Goal: Complete application form

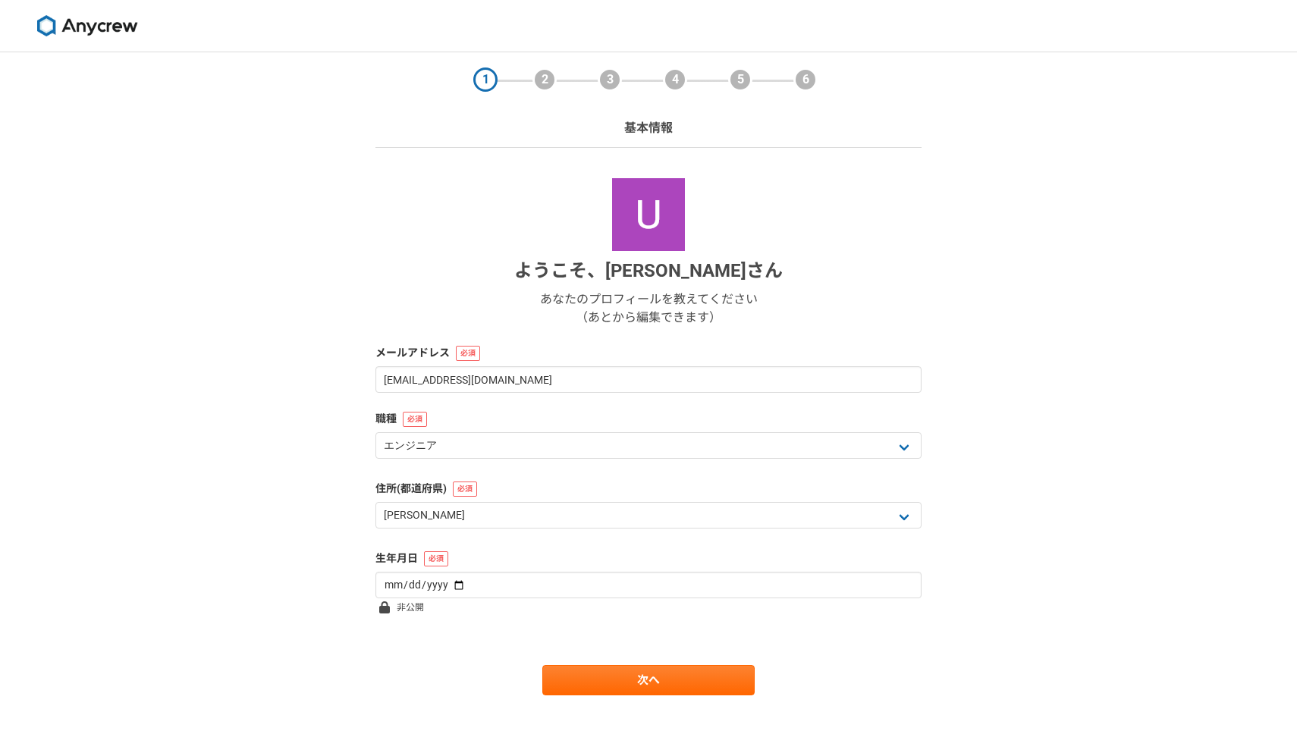
select select "13"
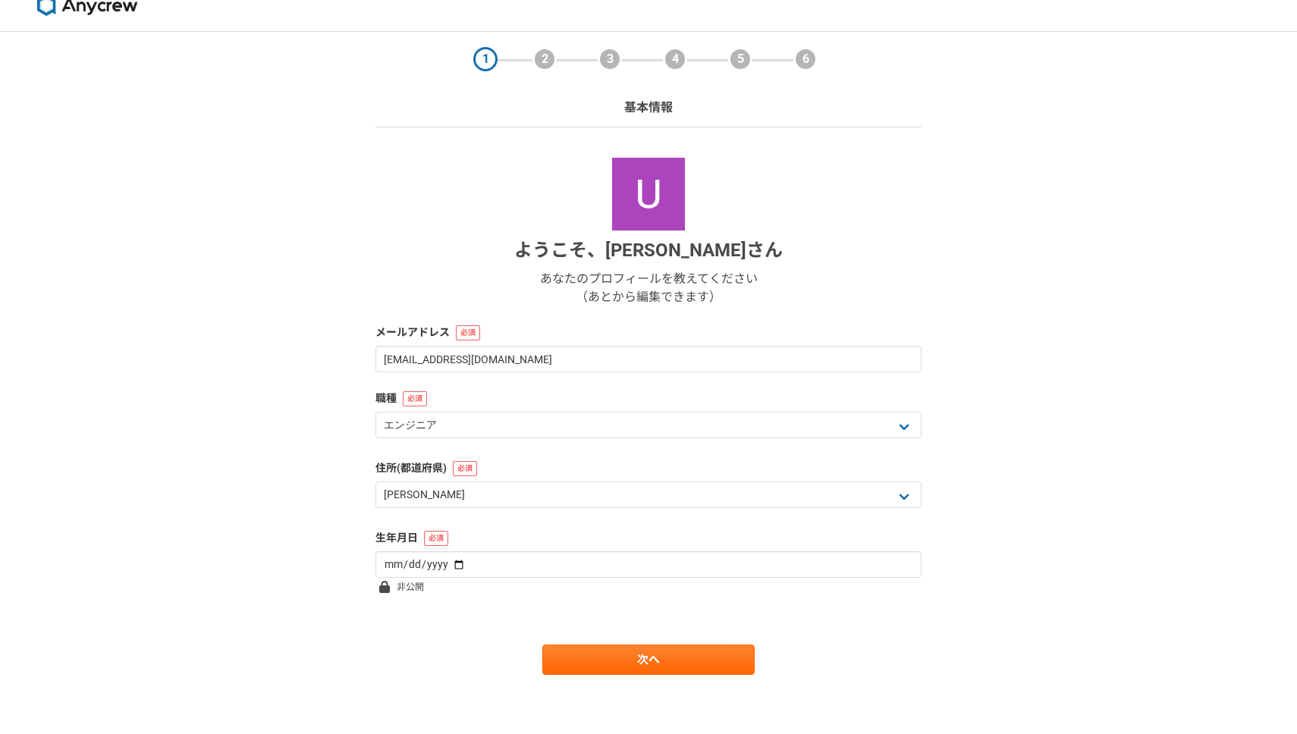
scroll to position [22, 0]
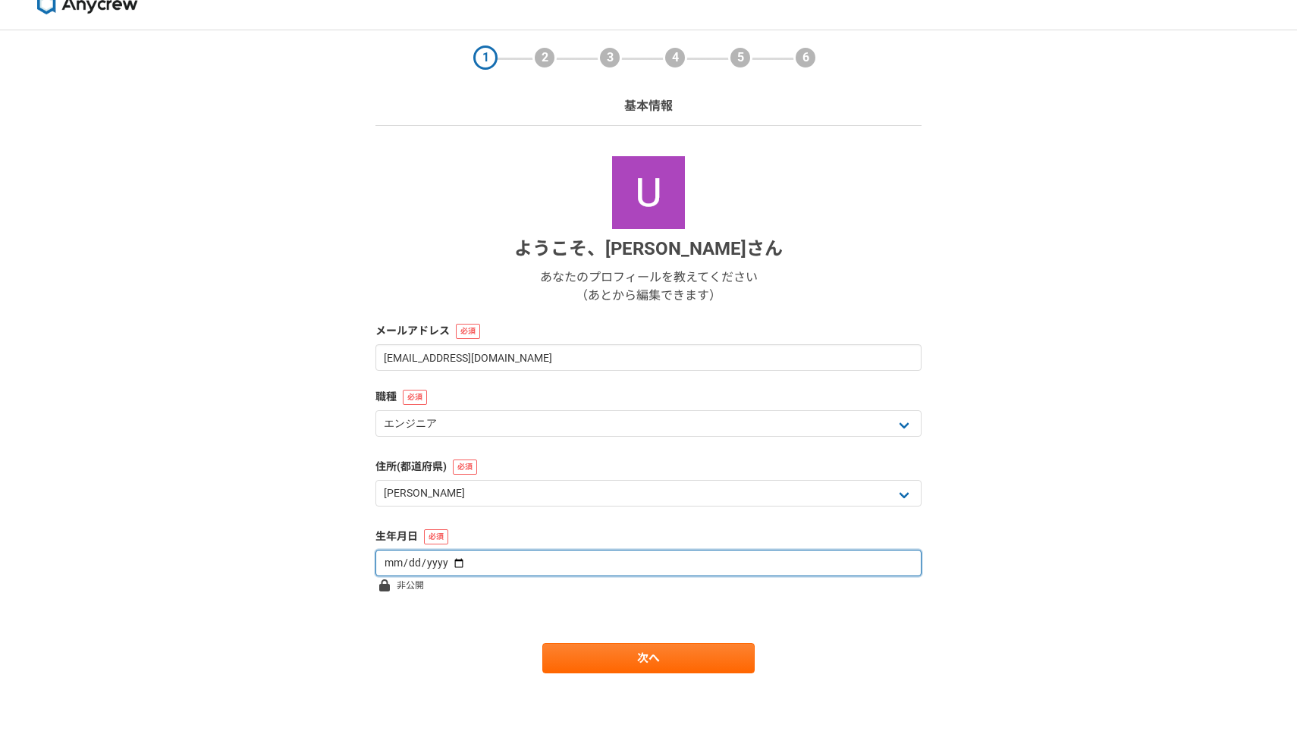
click at [560, 562] on input "date" at bounding box center [648, 563] width 546 height 27
click at [455, 564] on input "date" at bounding box center [648, 563] width 546 height 27
click at [448, 561] on input "date" at bounding box center [648, 563] width 546 height 27
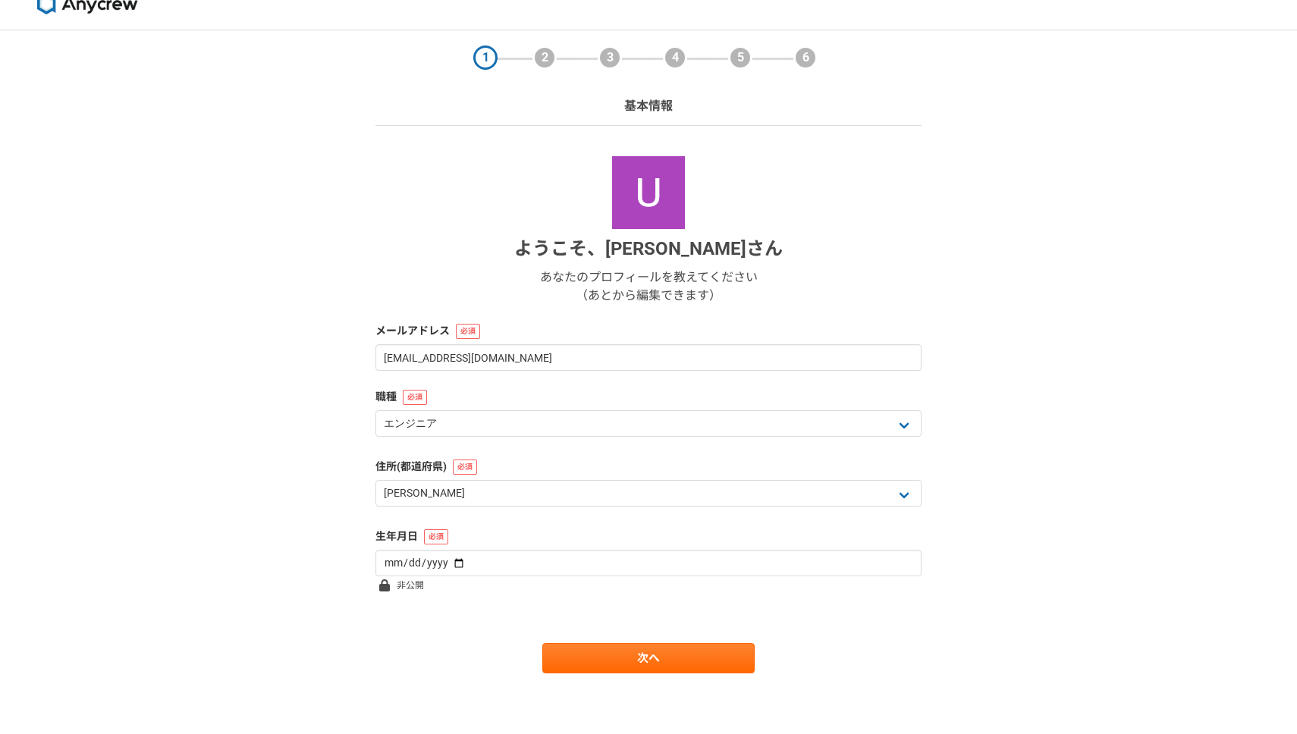
click at [612, 372] on form "ようこそ、 [PERSON_NAME] あなたのプロフィールを教えてください （あとから編集できます） メールアドレス [EMAIL_ADDRESS][DOM…" at bounding box center [648, 414] width 546 height 517
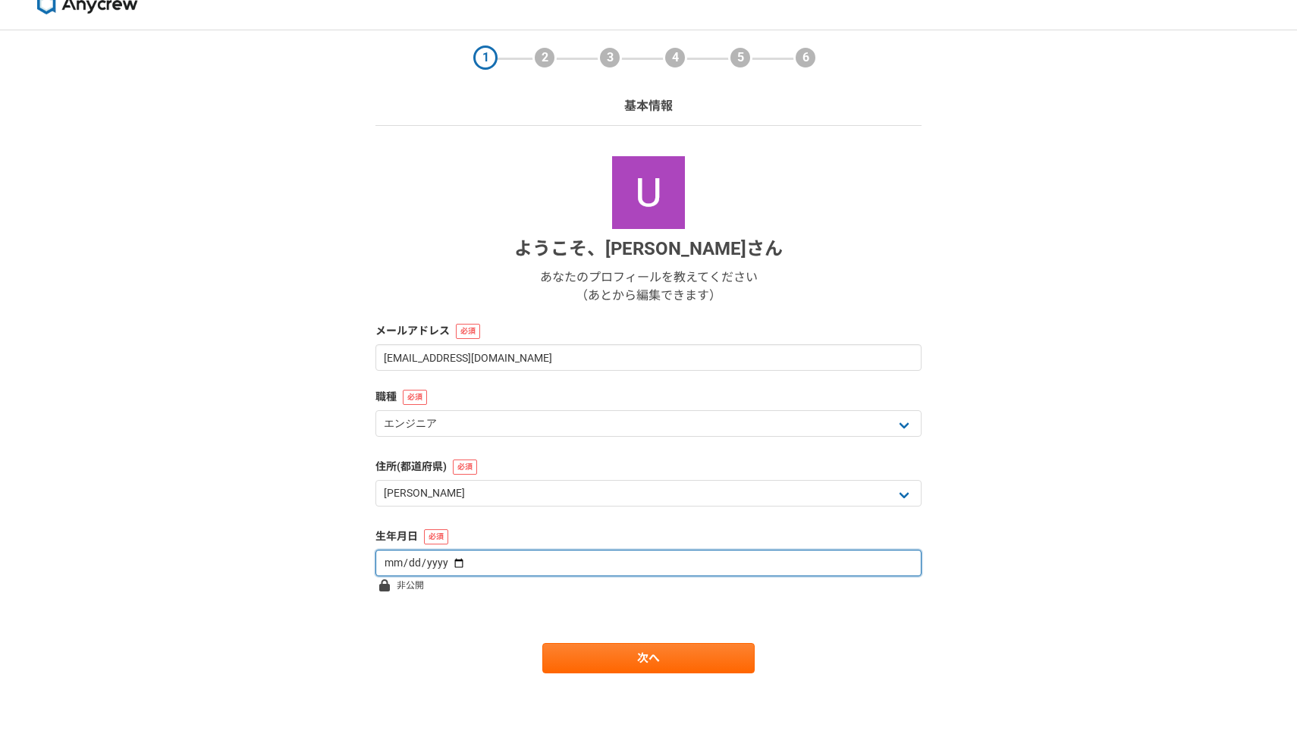
click at [405, 559] on input "[DATE]" at bounding box center [648, 563] width 546 height 27
click at [401, 560] on input "[DATE]" at bounding box center [648, 563] width 546 height 27
click at [448, 558] on input "[DATE]" at bounding box center [648, 563] width 546 height 27
type input "[DATE]"
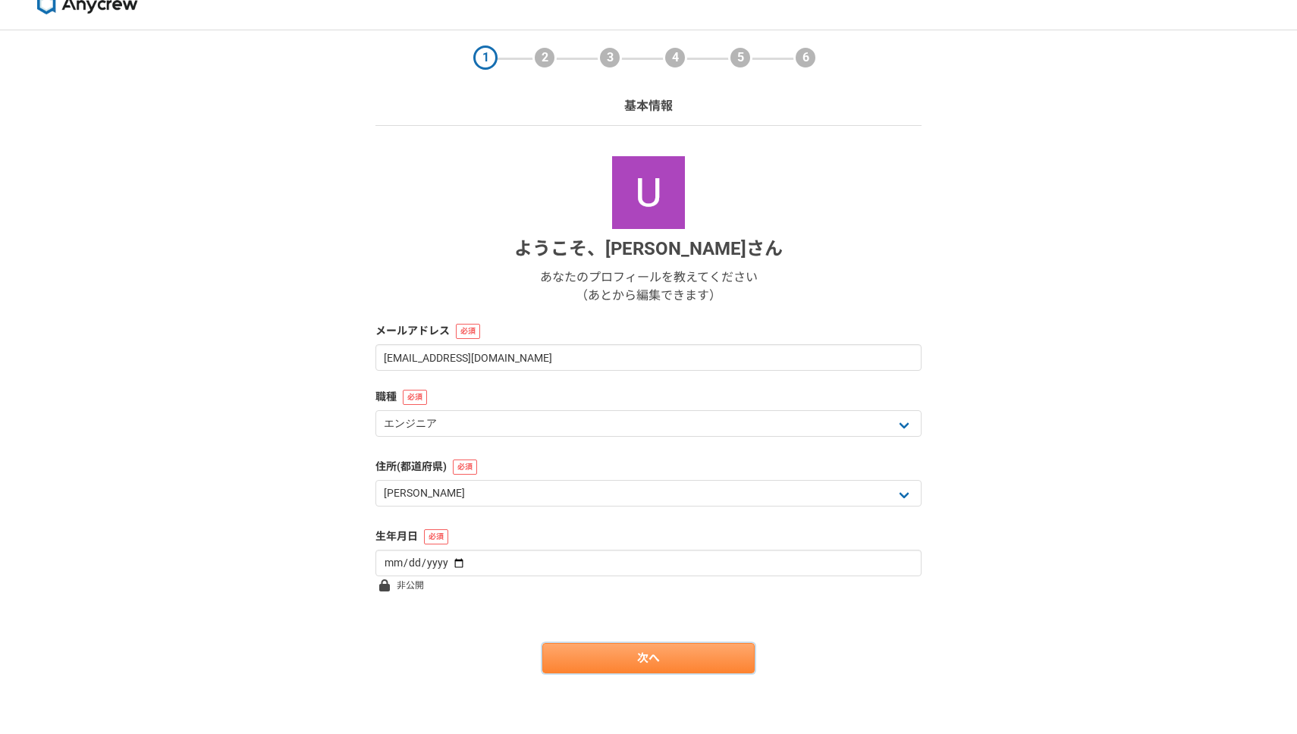
click at [643, 664] on link "次へ" at bounding box center [648, 658] width 212 height 30
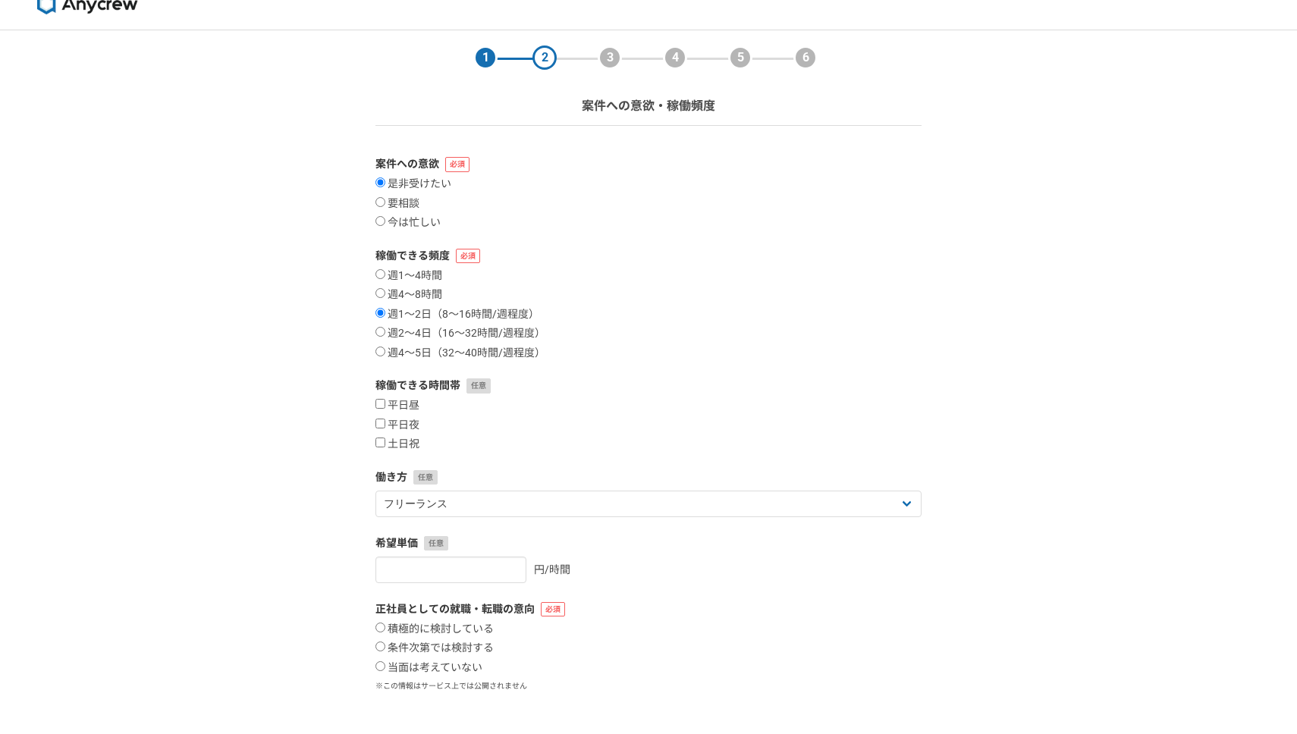
scroll to position [0, 0]
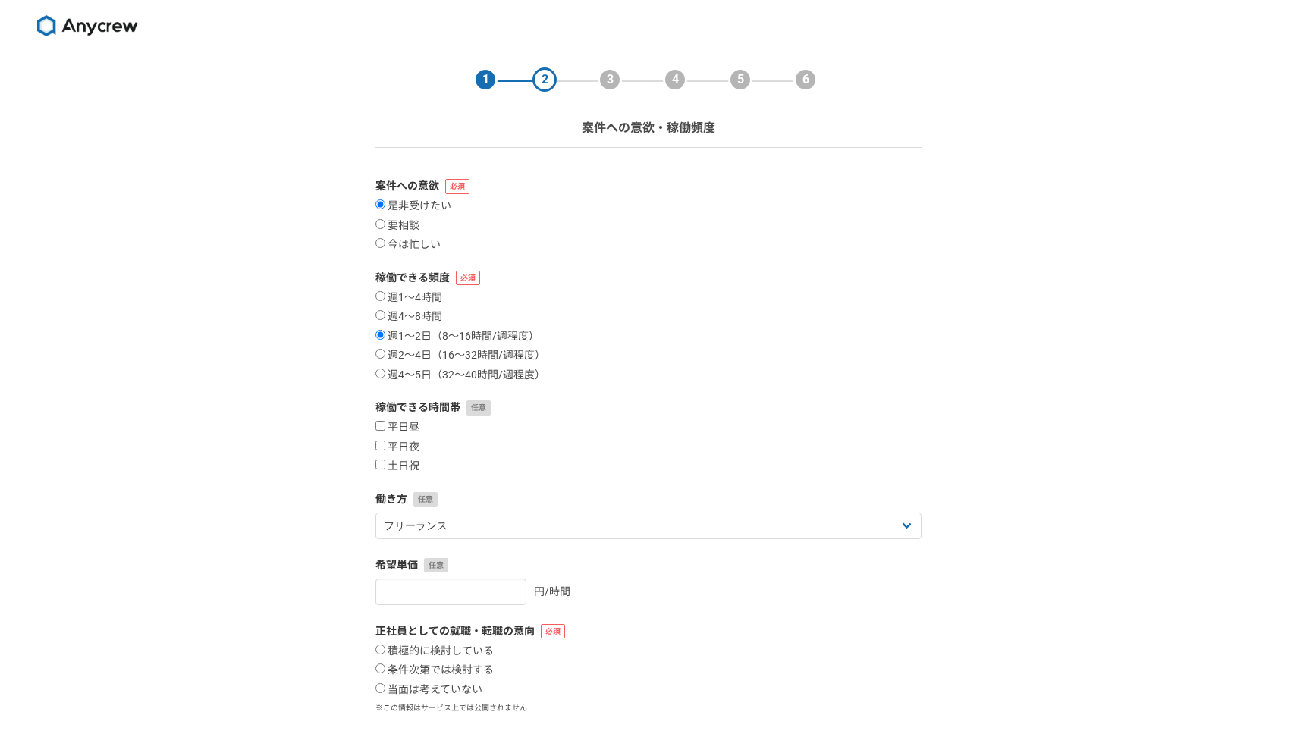
click at [74, 15] on img at bounding box center [87, 25] width 114 height 21
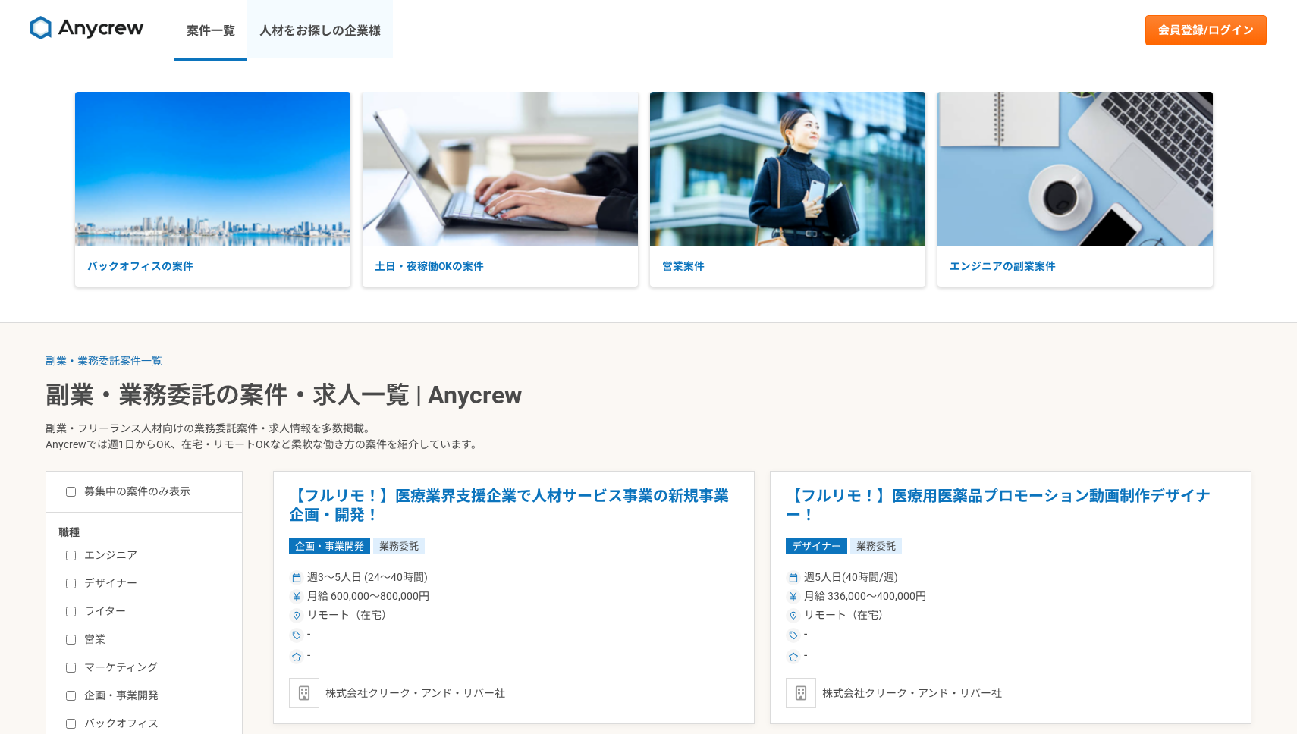
click at [338, 48] on link "人材をお探しの企業様" at bounding box center [320, 30] width 146 height 61
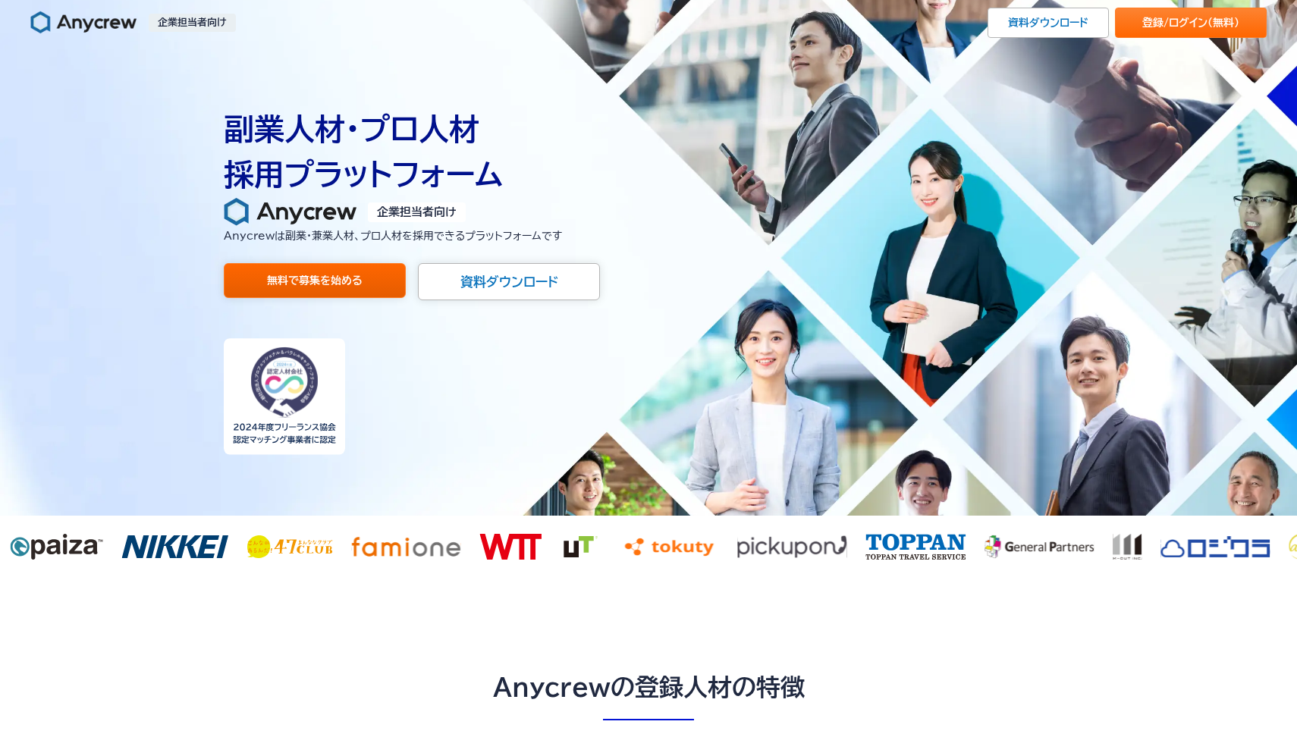
click at [367, 273] on link "無料で募集を始める" at bounding box center [315, 280] width 182 height 35
